Goal: Find specific page/section: Find specific page/section

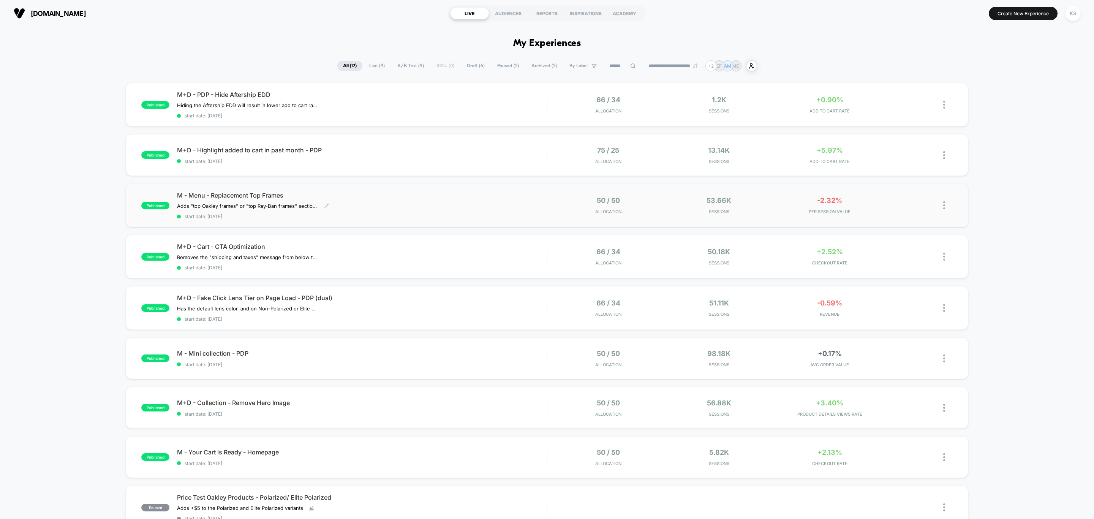
click at [477, 202] on div "M - Menu - Replacement Top Frames Adds "top Oakley frames" or "top Ray-Ban fram…" at bounding box center [362, 205] width 370 height 28
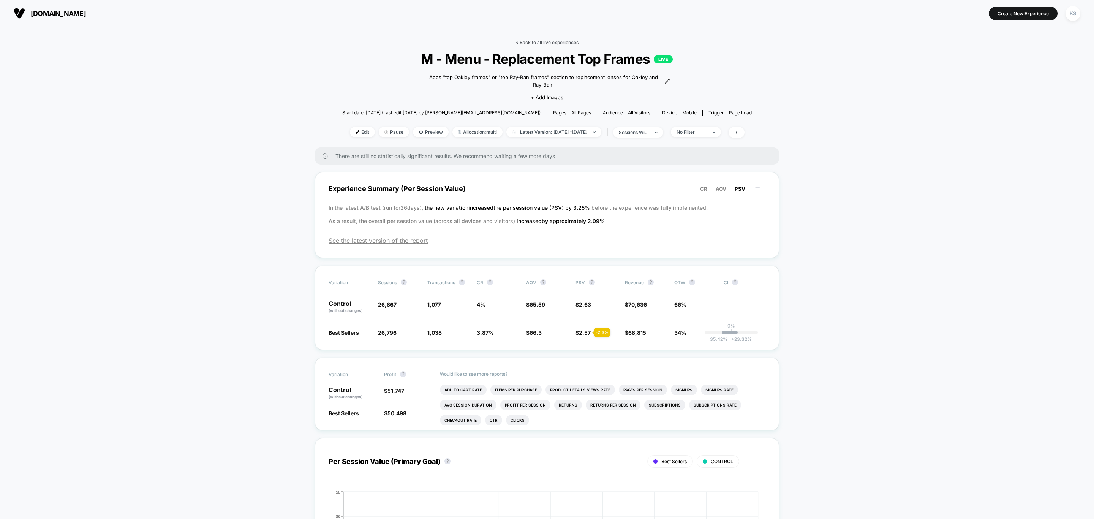
click at [523, 43] on link "< Back to all live experiences" at bounding box center [546, 43] width 63 height 6
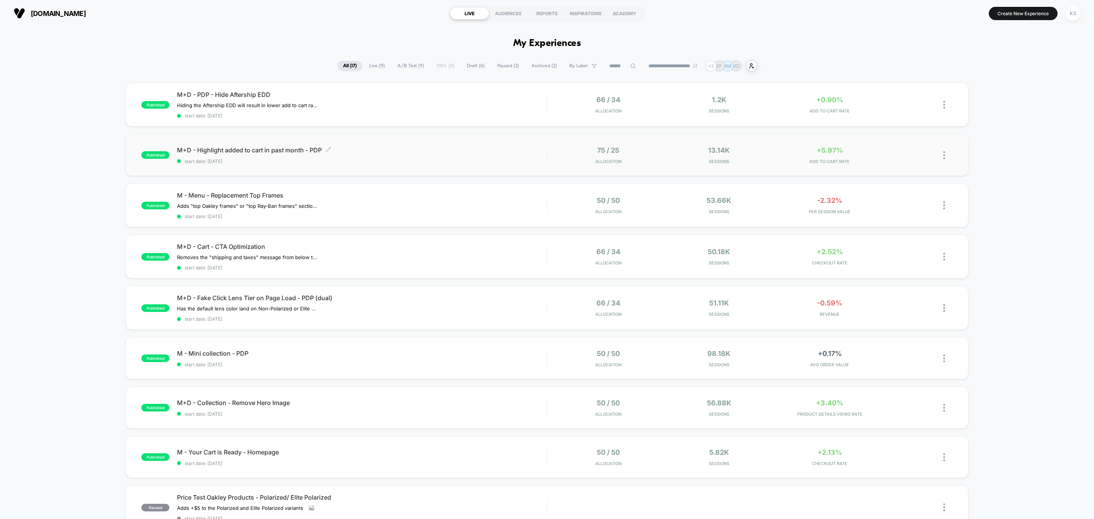
click at [483, 158] on span "start date: [DATE]" at bounding box center [362, 161] width 370 height 6
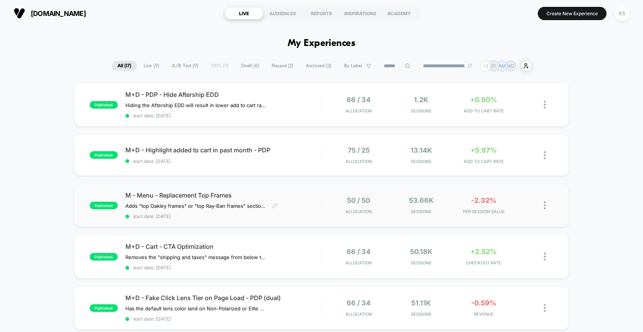
scroll to position [57, 0]
